Goal: Task Accomplishment & Management: Manage account settings

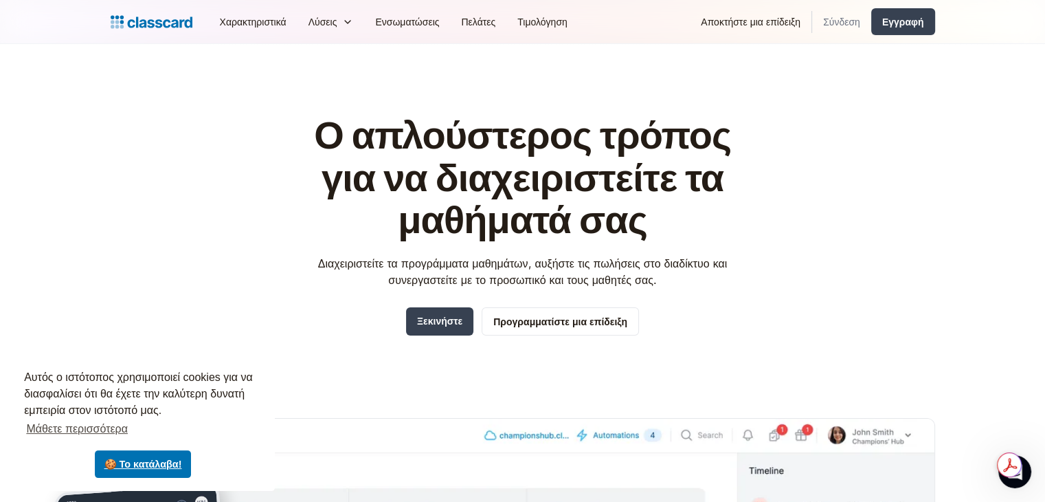
click at [835, 18] on font "Σύνδεση" at bounding box center [841, 22] width 37 height 12
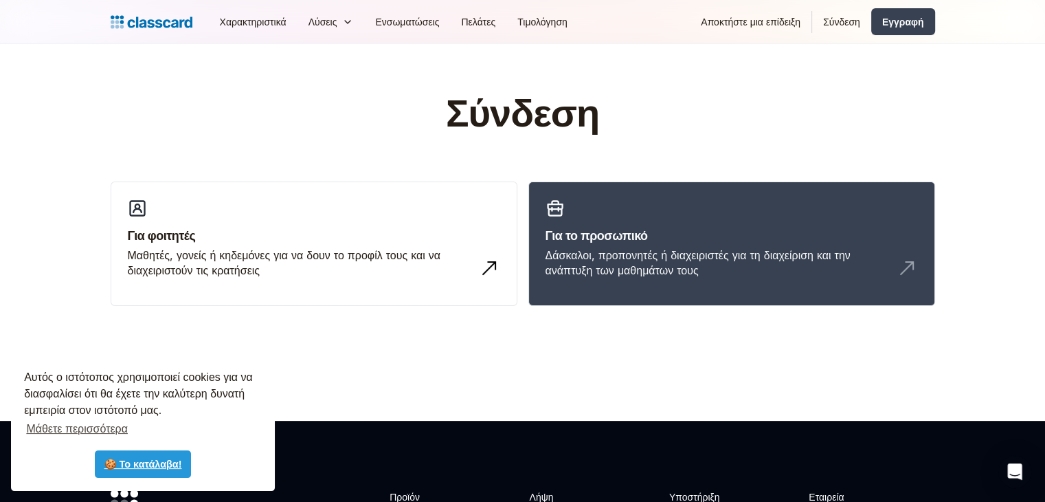
click at [132, 460] on font "🍪 Το κατάλαβα!" at bounding box center [143, 463] width 78 height 11
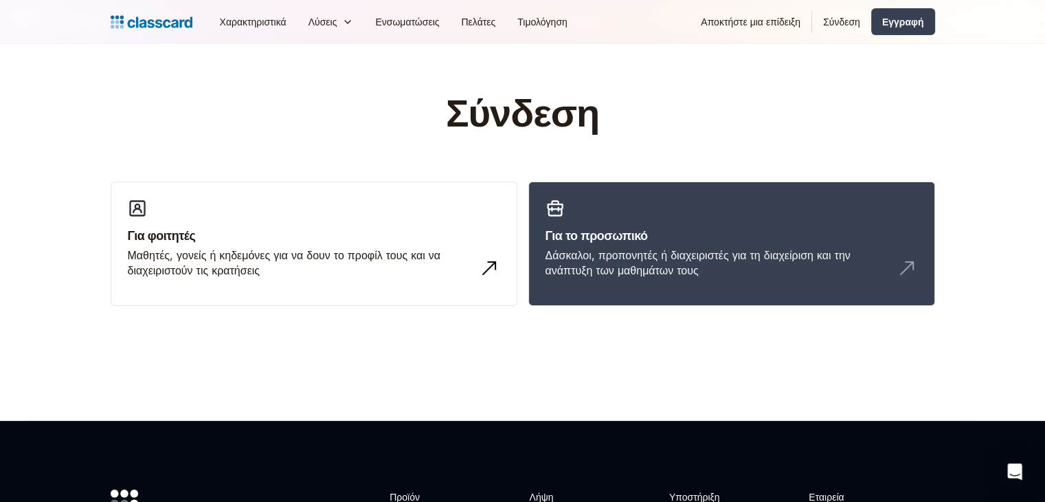
click at [838, 23] on font "Σύνδεση" at bounding box center [841, 22] width 37 height 12
click at [685, 258] on font "Δάσκαλοι, προπονητές ή διαχειριστές για τη διαχείριση και την ανάπτυξη των μαθη…" at bounding box center [698, 262] width 305 height 29
